Goal: Task Accomplishment & Management: Manage account settings

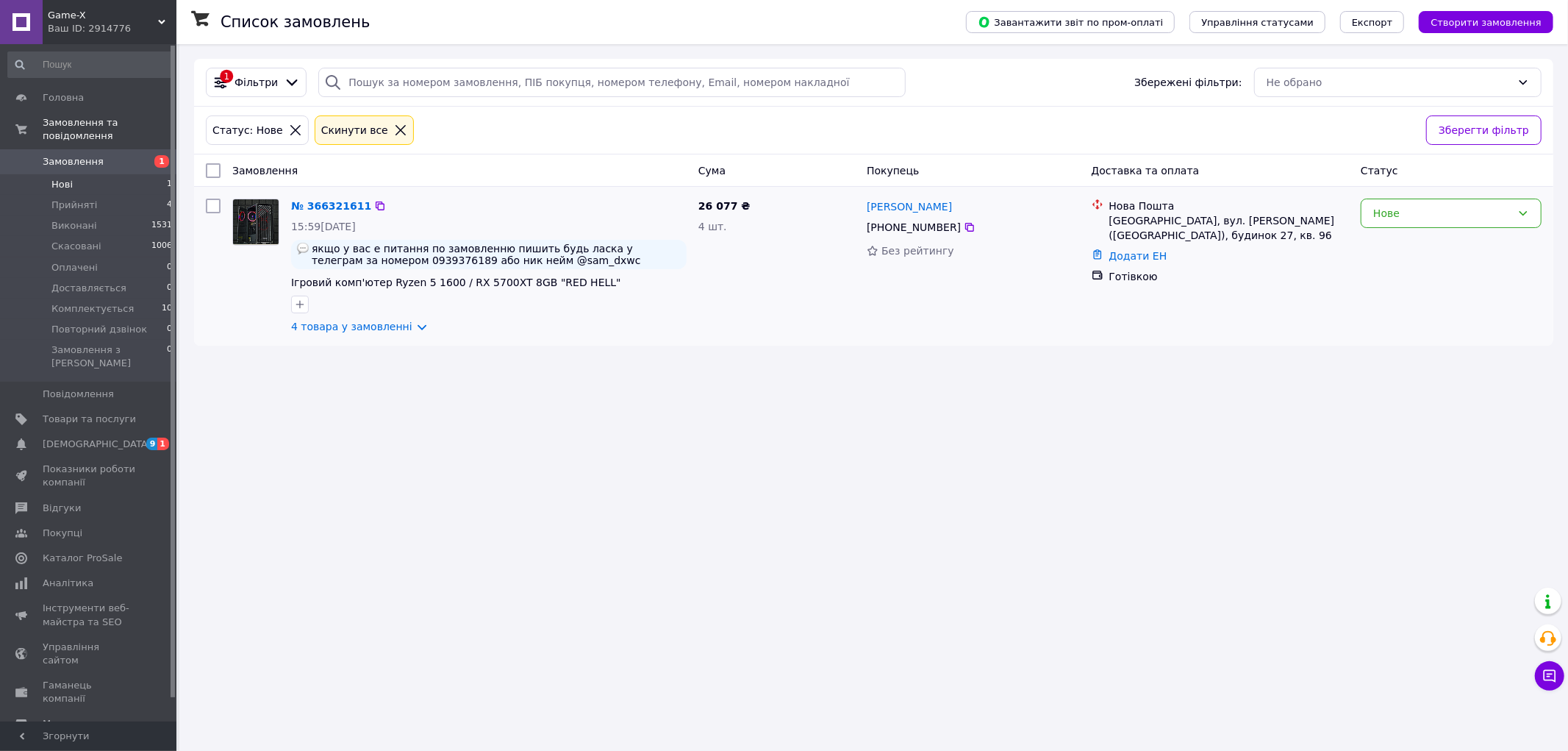
click at [263, 231] on img at bounding box center [256, 222] width 46 height 46
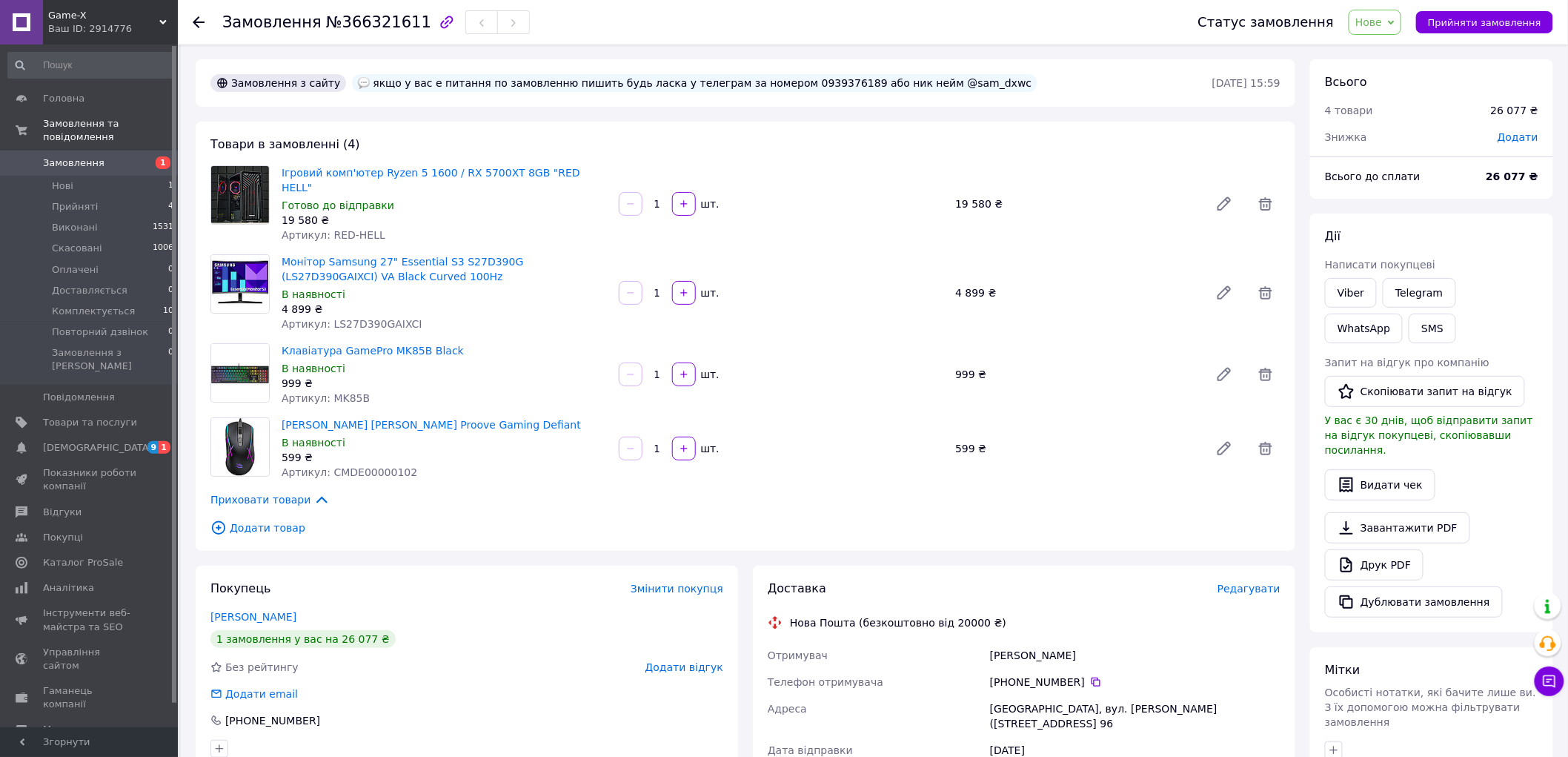
click at [238, 188] on img at bounding box center [240, 194] width 58 height 58
click at [355, 171] on link "Ігровий комп'ютер Ryzen 5 1600 / RX 5700XT 8GB "RED HELL"" at bounding box center [431, 180] width 299 height 27
click at [240, 188] on img at bounding box center [240, 194] width 58 height 58
click at [138, 179] on li "Нові 2" at bounding box center [91, 186] width 182 height 21
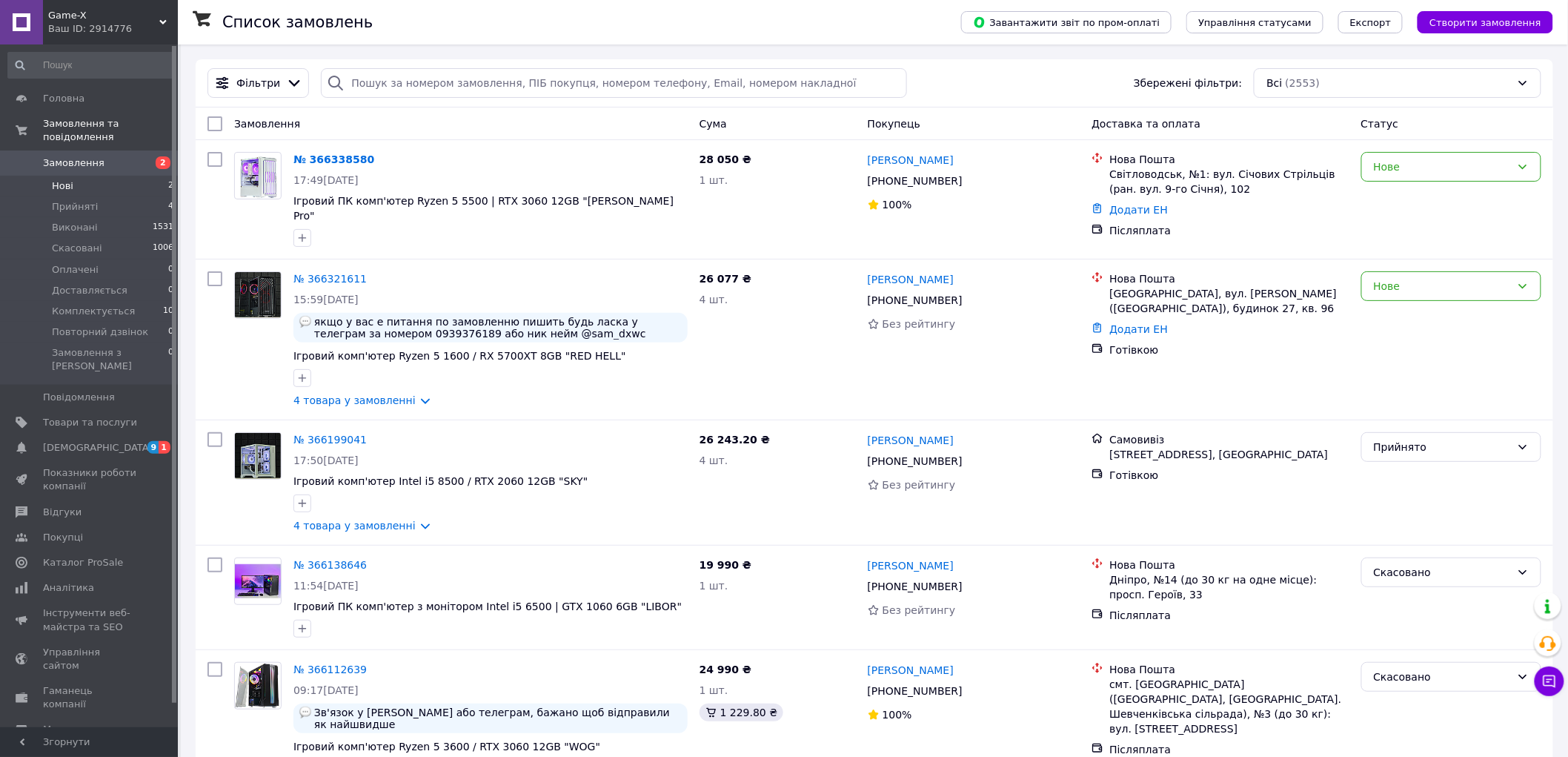
click at [122, 178] on li "Нові 2" at bounding box center [91, 186] width 182 height 21
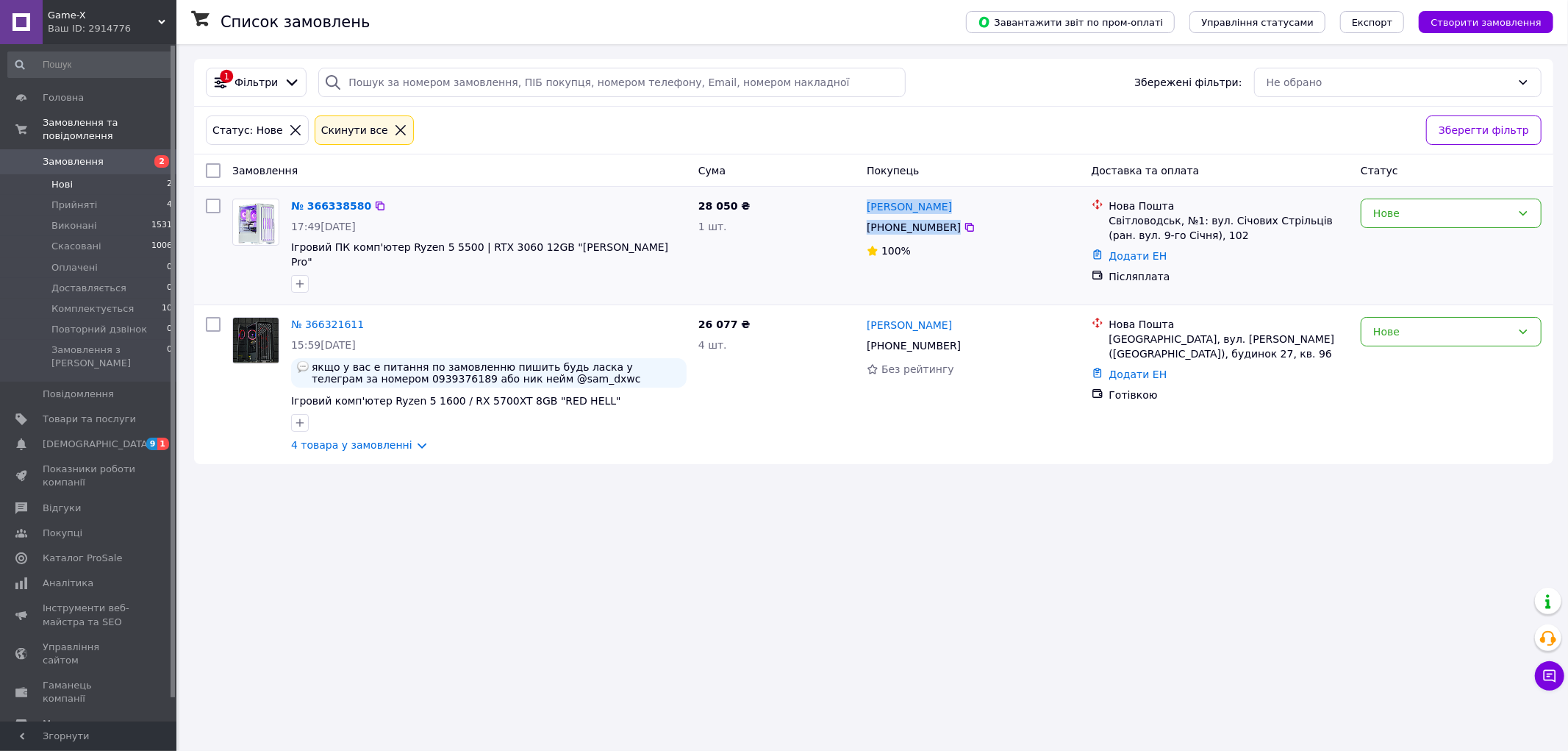
drag, startPoint x: 978, startPoint y: 232, endPoint x: 863, endPoint y: 210, distance: 117.1
click at [863, 210] on div "Богдан Викрест +380 96 061 53 63 100%" at bounding box center [973, 246] width 224 height 106
copy div "Богдан Викрест +380 96 061 53 63"
click at [907, 577] on div "Список замовлень Завантажити звіт по пром-оплаті Управління статусами Експорт С…" at bounding box center [874, 375] width 1389 height 751
